Goal: Task Accomplishment & Management: Manage account settings

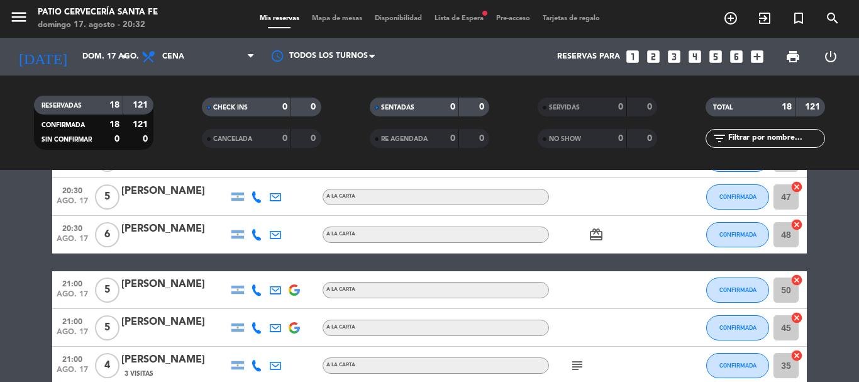
scroll to position [252, 0]
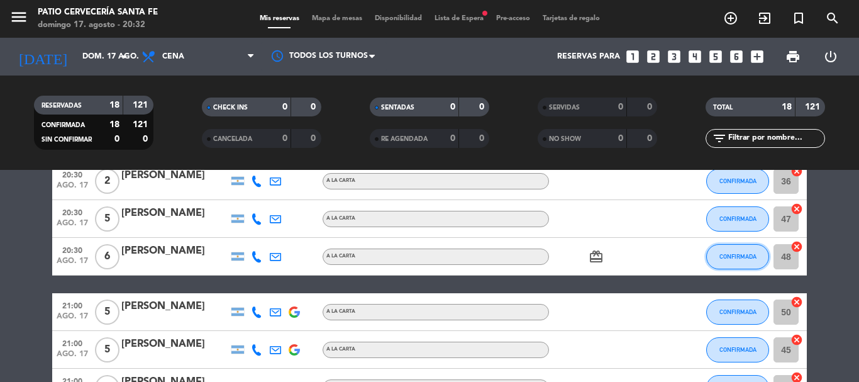
click at [754, 257] on span "CONFIRMADA" at bounding box center [738, 256] width 37 height 7
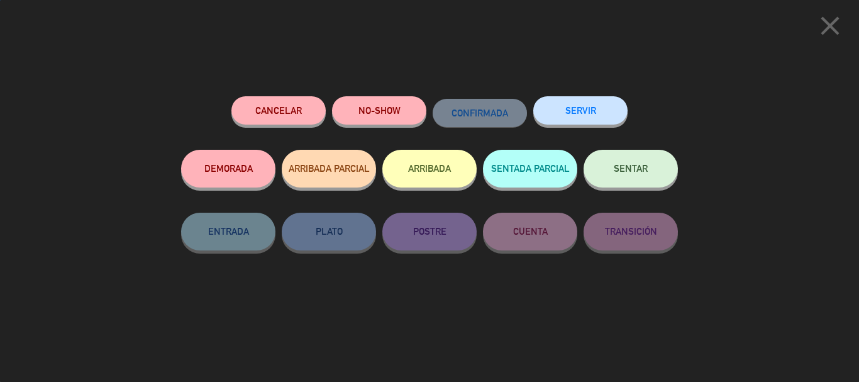
click at [641, 155] on button "SENTAR" at bounding box center [631, 169] width 94 height 38
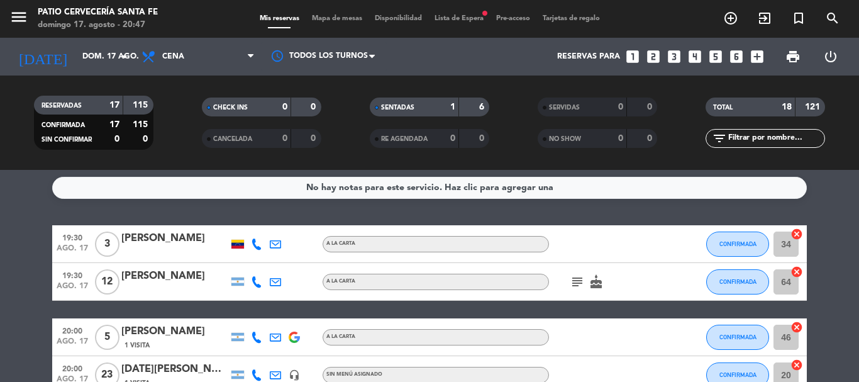
scroll to position [0, 0]
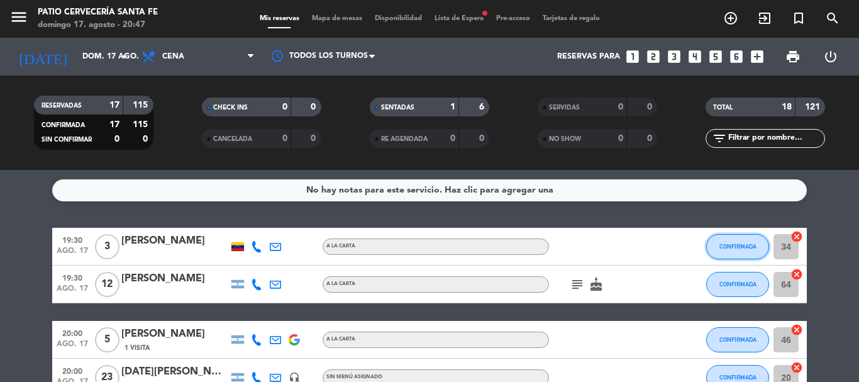
click at [737, 253] on button "CONFIRMADA" at bounding box center [738, 246] width 63 height 25
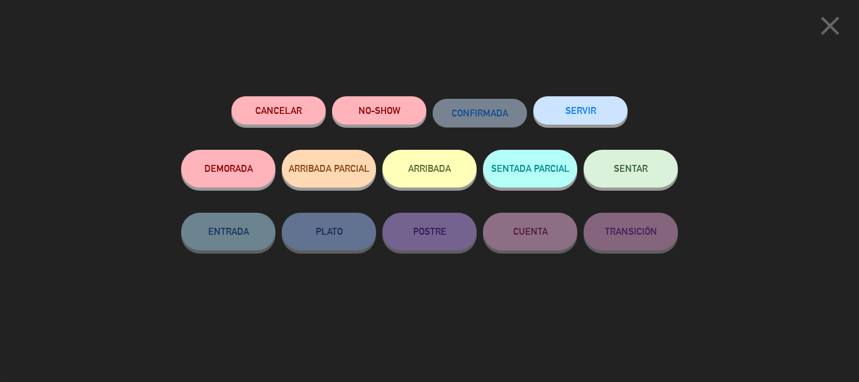
click at [608, 167] on button "SENTAR" at bounding box center [631, 169] width 94 height 38
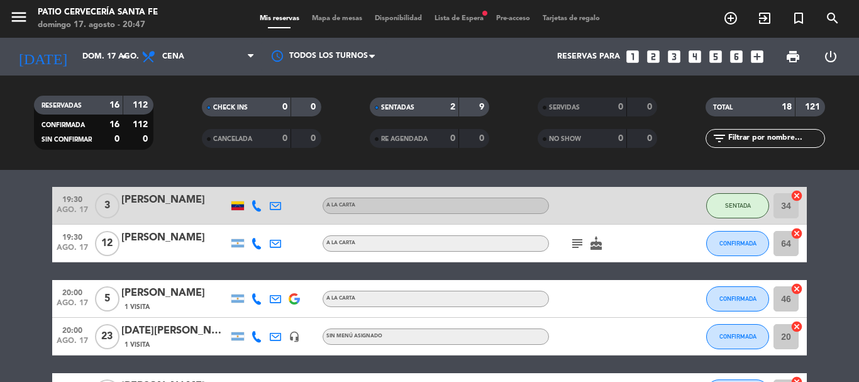
scroll to position [63, 0]
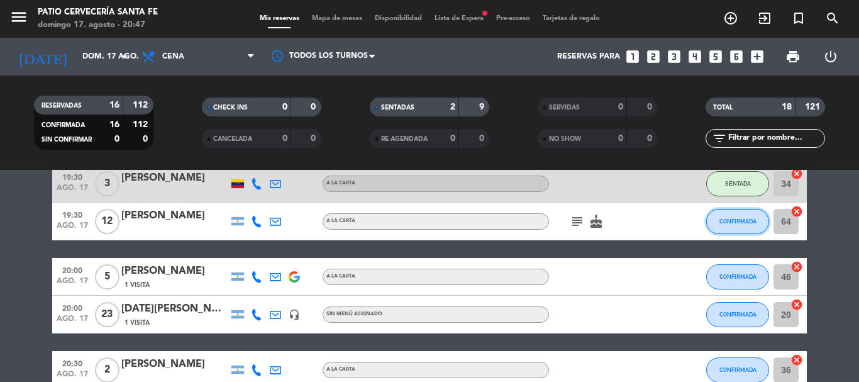
click at [737, 224] on span "CONFIRMADA" at bounding box center [738, 221] width 37 height 7
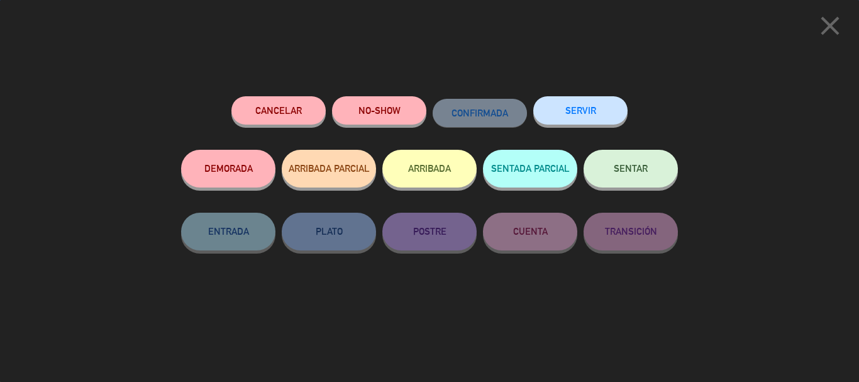
click at [610, 165] on button "SENTAR" at bounding box center [631, 169] width 94 height 38
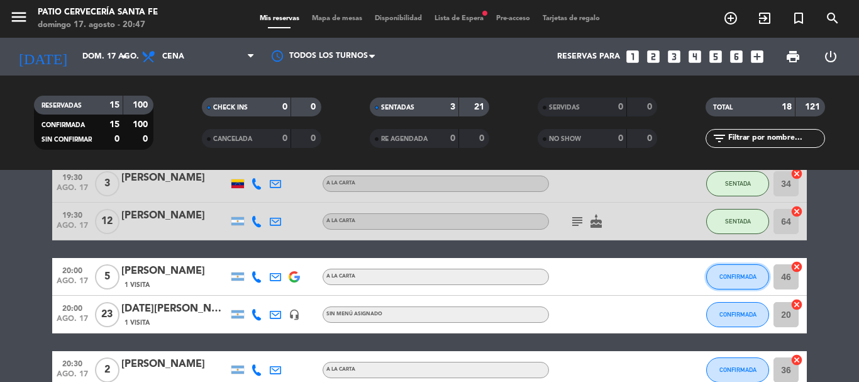
click at [734, 279] on span "CONFIRMADA" at bounding box center [738, 276] width 37 height 7
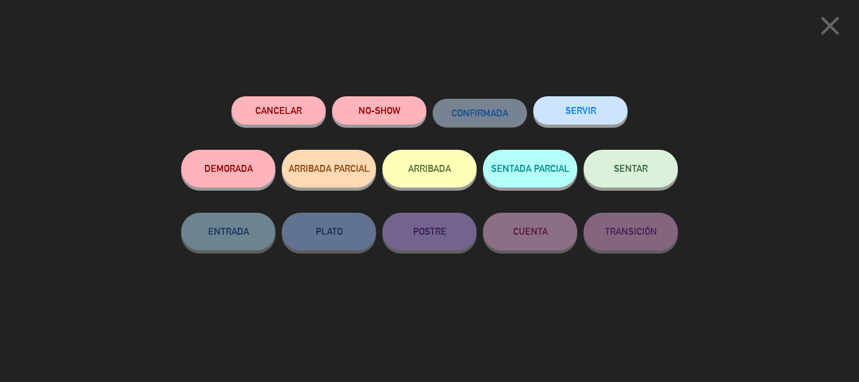
click at [378, 99] on button "NO-SHOW" at bounding box center [379, 110] width 94 height 28
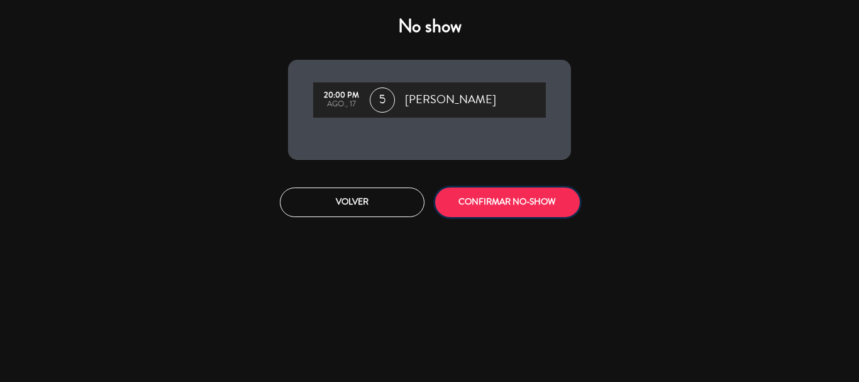
click at [503, 198] on button "CONFIRMAR NO-SHOW" at bounding box center [507, 203] width 145 height 30
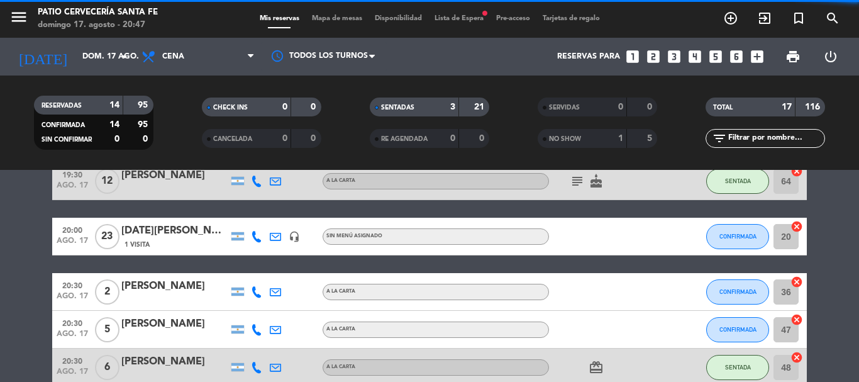
scroll to position [126, 0]
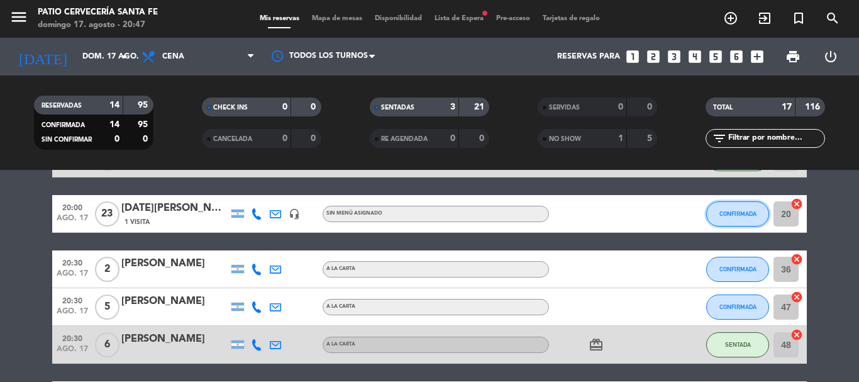
click at [720, 213] on span "CONFIRMADA" at bounding box center [738, 213] width 37 height 7
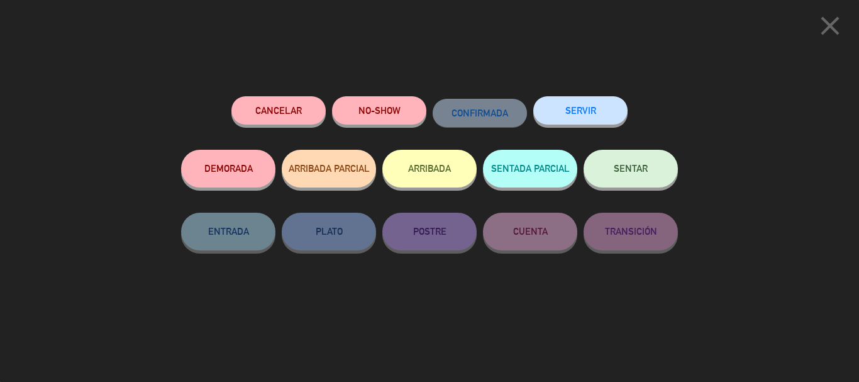
click at [618, 168] on span "SENTAR" at bounding box center [631, 168] width 34 height 11
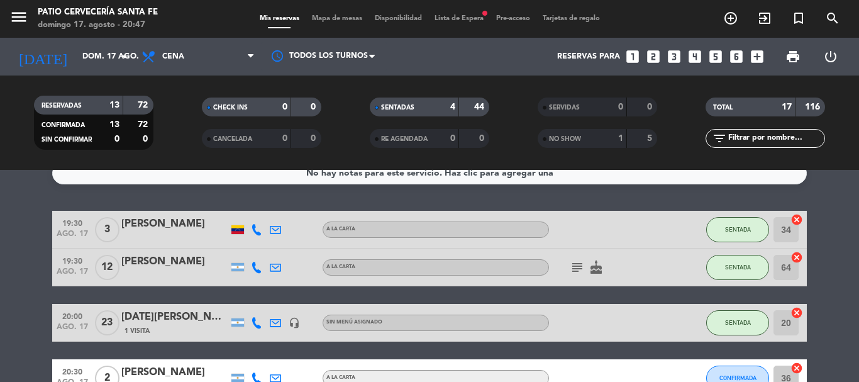
scroll to position [0, 0]
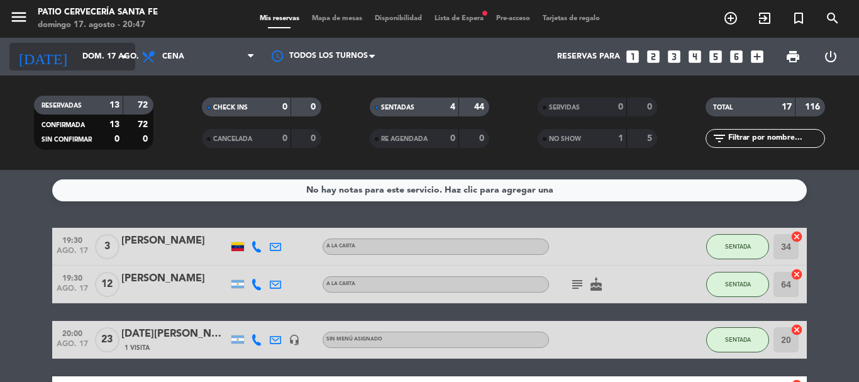
click at [97, 48] on input "dom. 17 ago." at bounding box center [129, 56] width 106 height 21
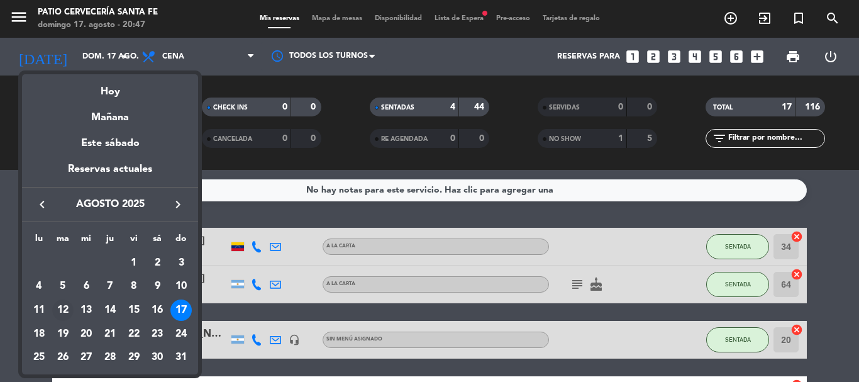
click at [64, 307] on div "12" at bounding box center [62, 309] width 21 height 21
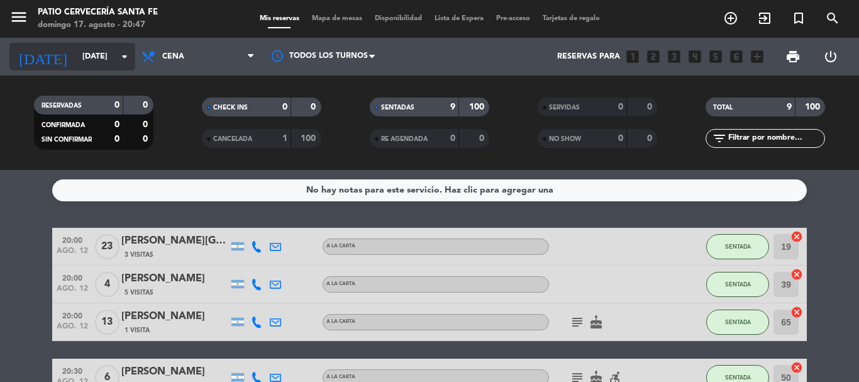
click at [105, 60] on input "[DATE]" at bounding box center [129, 56] width 106 height 21
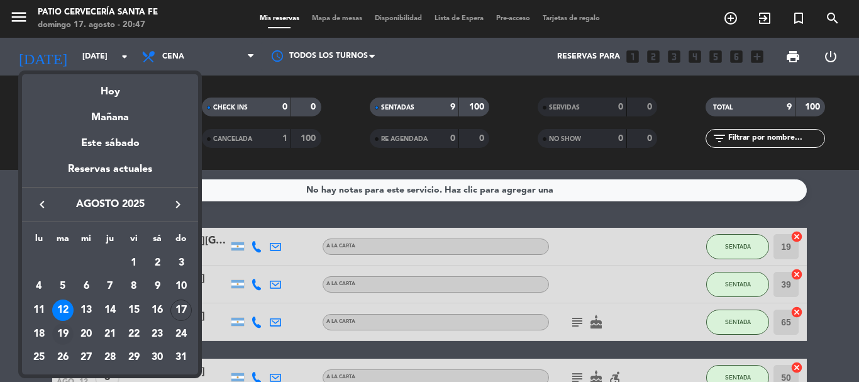
click at [66, 333] on div "19" at bounding box center [62, 333] width 21 height 21
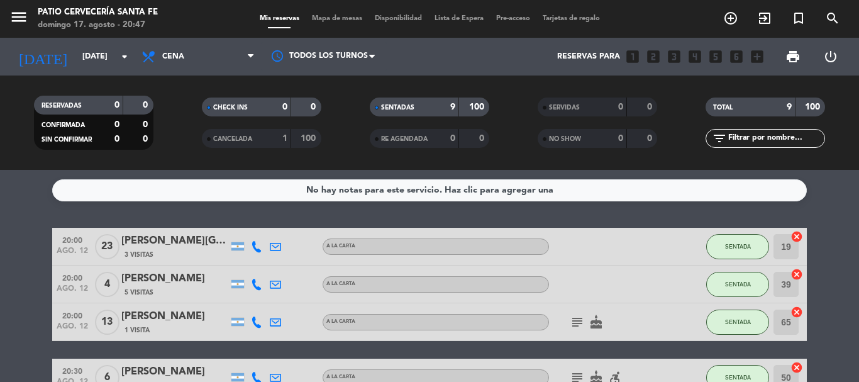
type input "[DATE]"
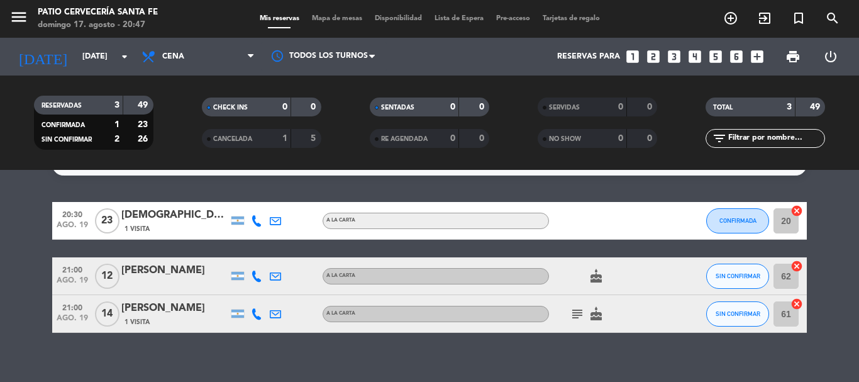
scroll to position [40, 0]
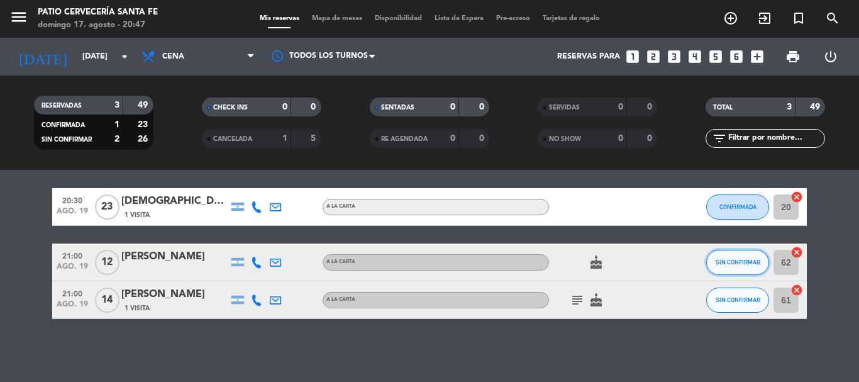
click at [748, 252] on button "SIN CONFIRMAR" at bounding box center [738, 262] width 63 height 25
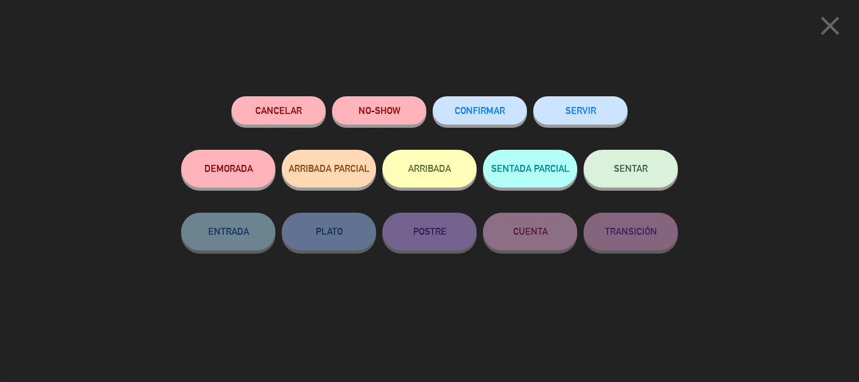
click at [483, 109] on span "CONFIRMAR" at bounding box center [480, 110] width 50 height 11
click at [474, 114] on span "CONFIRMAR" at bounding box center [480, 110] width 50 height 11
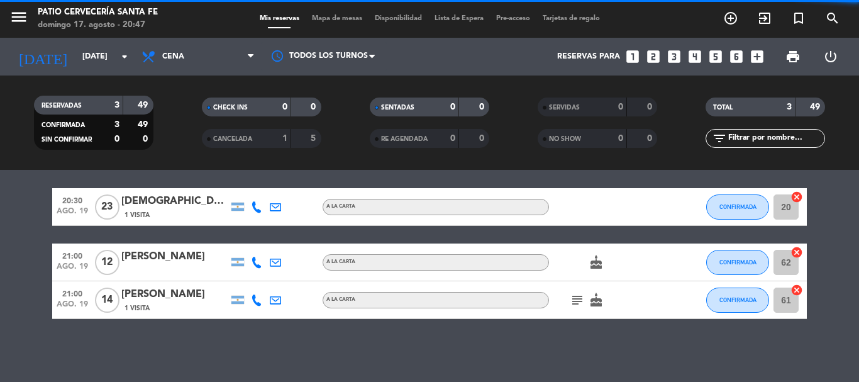
click at [573, 299] on icon "subject" at bounding box center [577, 300] width 15 height 15
